Goal: Navigation & Orientation: Find specific page/section

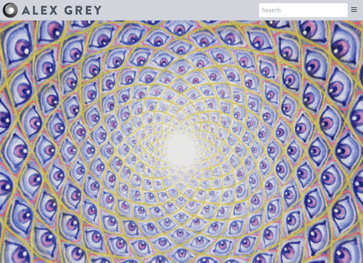
click at [353, 11] on icon at bounding box center [353, 10] width 5 height 4
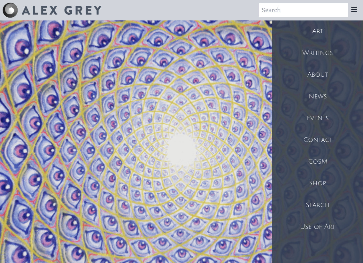
click at [318, 181] on div "Shop" at bounding box center [317, 183] width 91 height 22
